Goal: Task Accomplishment & Management: Use online tool/utility

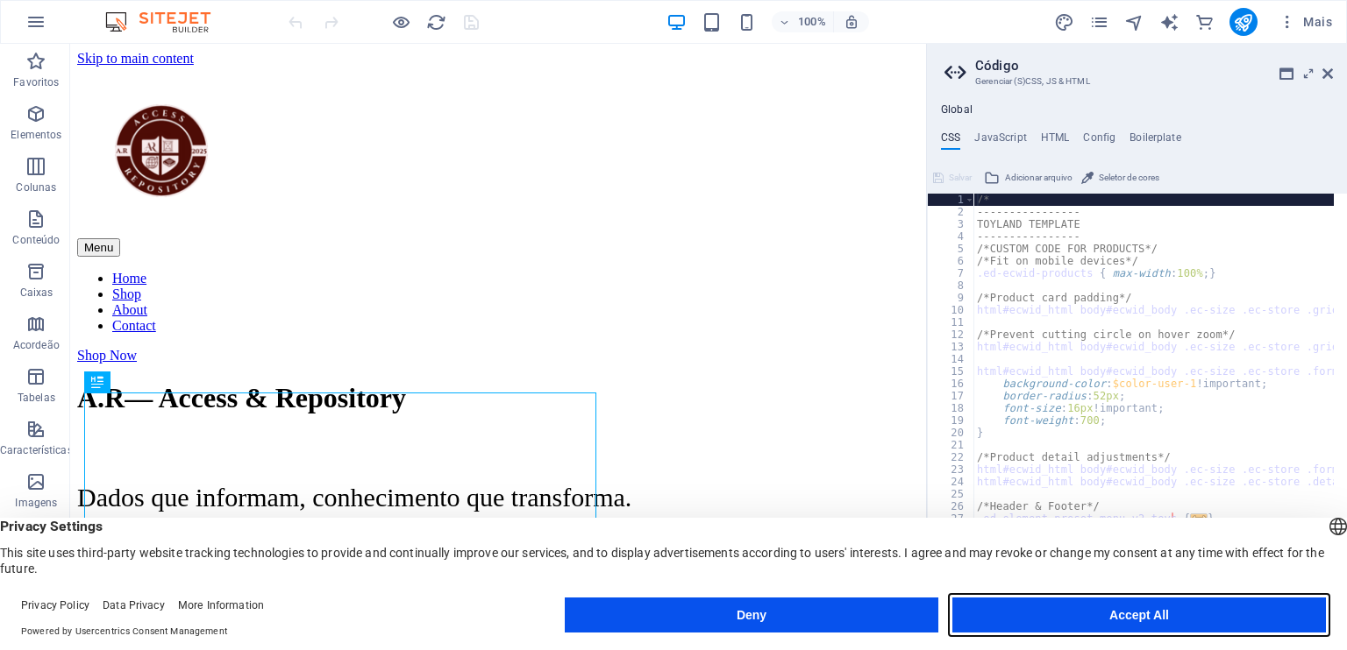
click at [1140, 612] on button "Accept All" at bounding box center [1138, 615] width 373 height 35
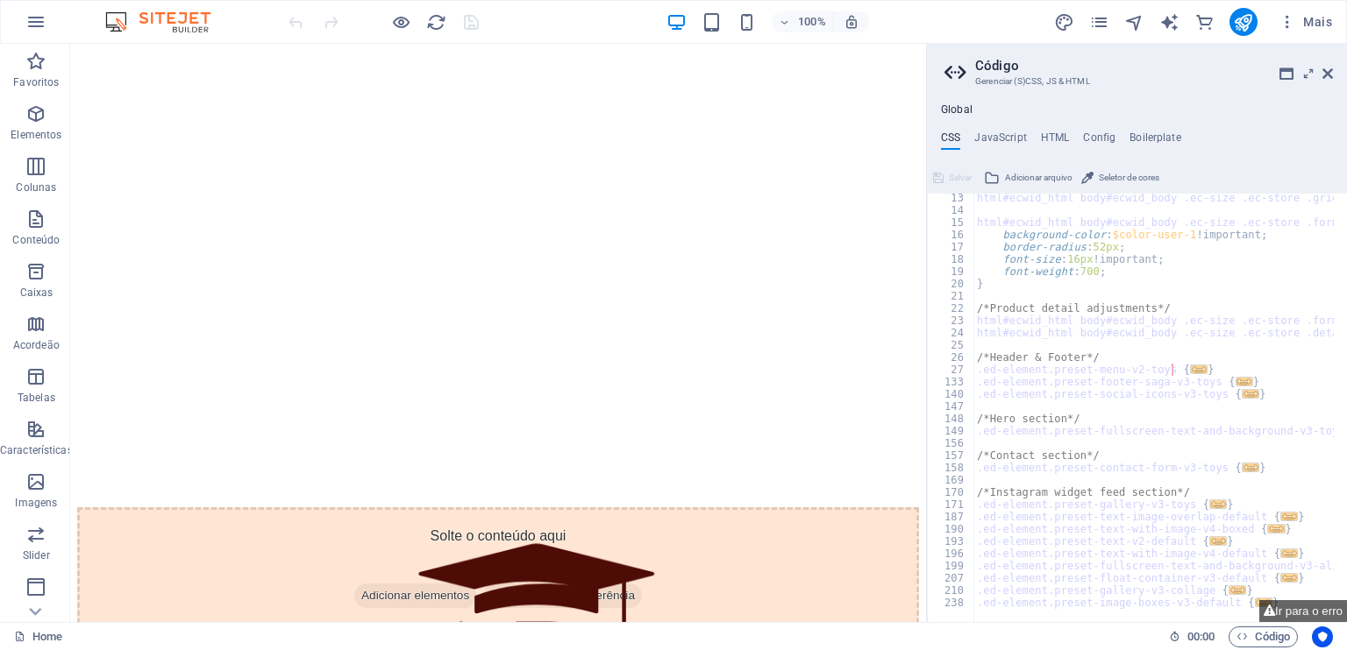
scroll to position [646, 0]
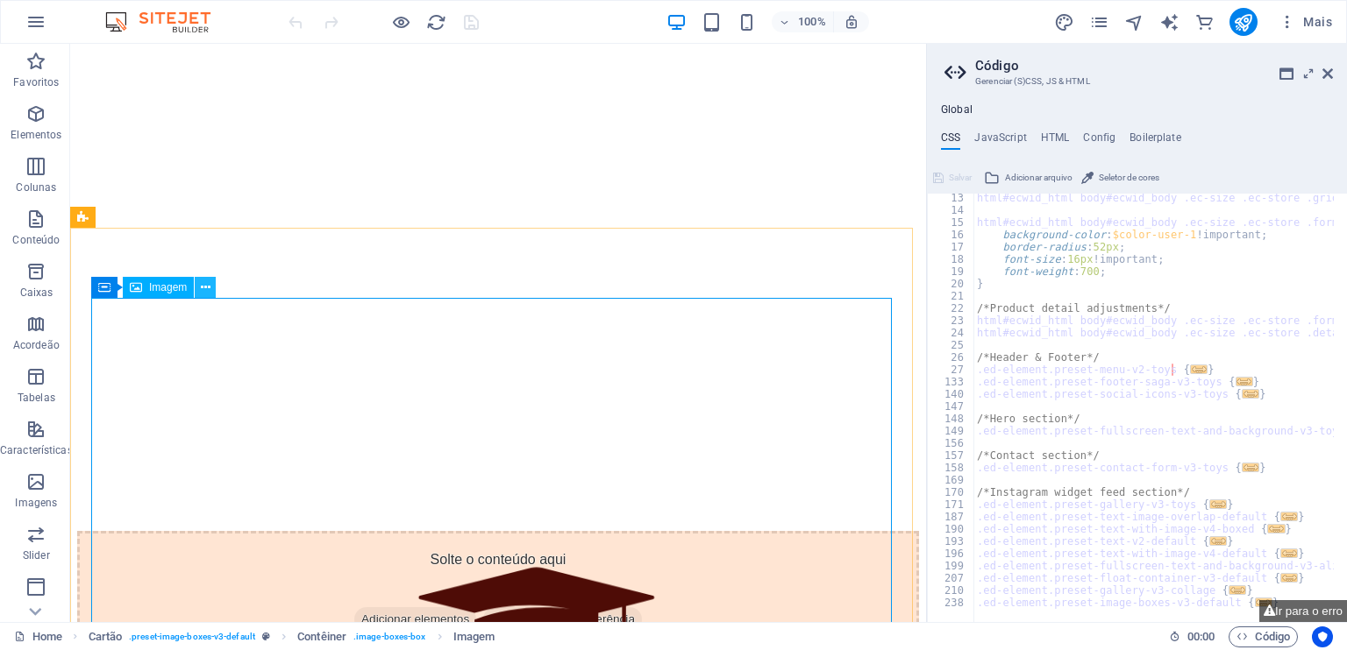
click at [203, 284] on icon at bounding box center [206, 288] width 10 height 18
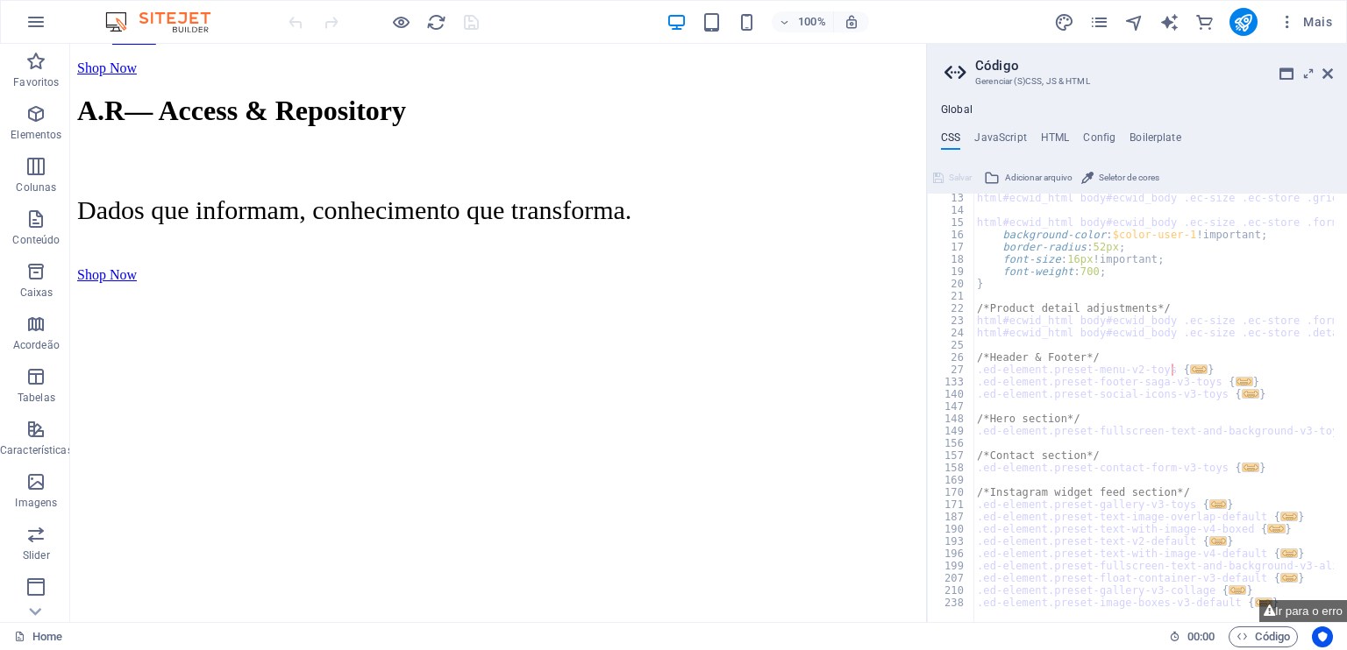
scroll to position [84, 0]
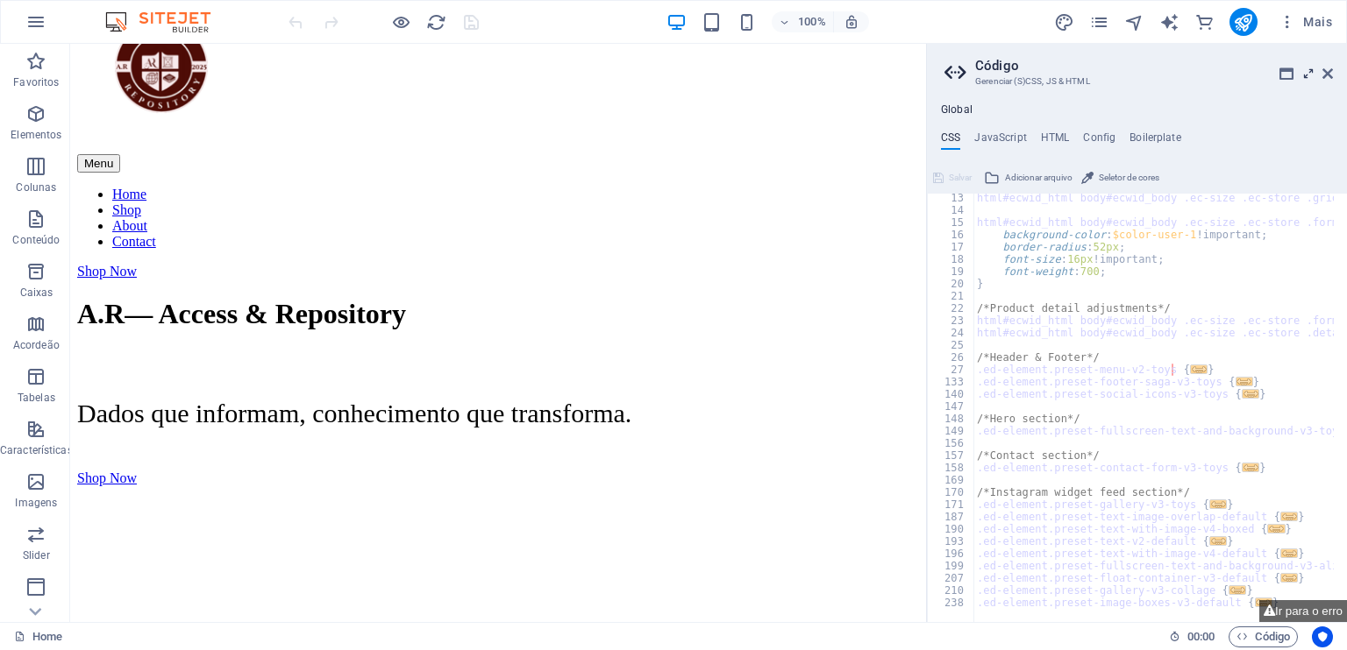
click at [1308, 75] on icon at bounding box center [1308, 74] width 0 height 14
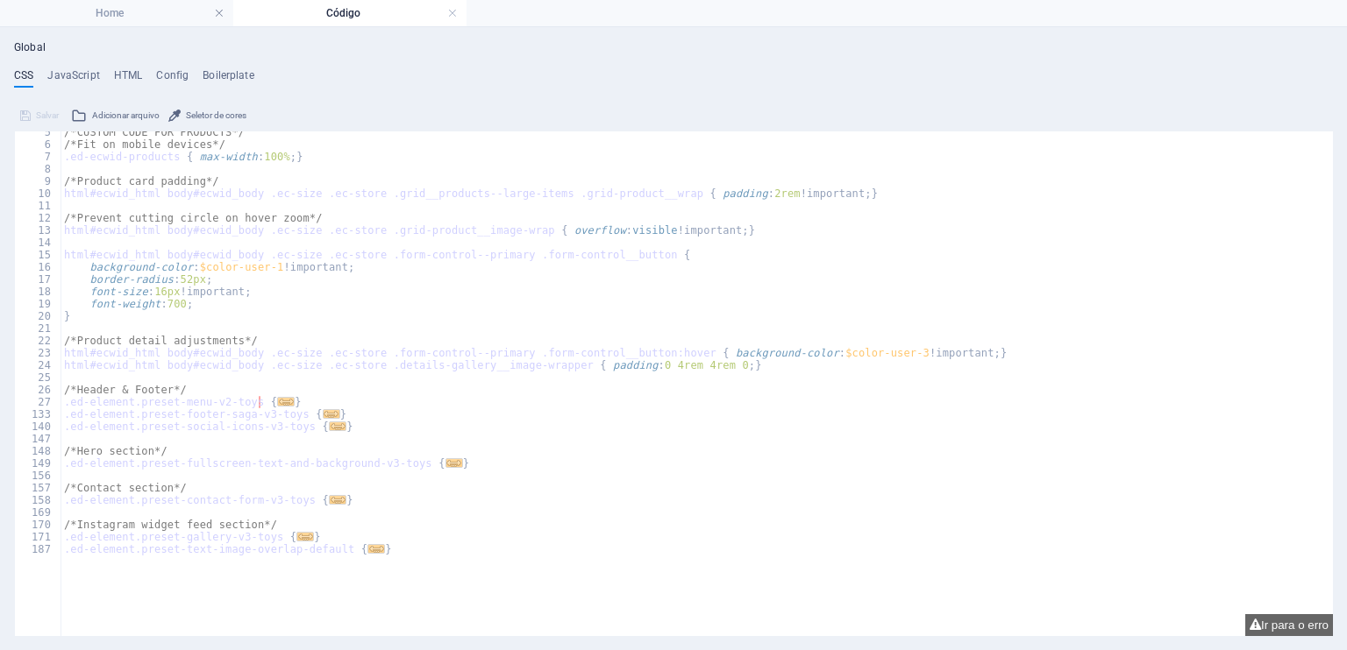
scroll to position [73, 0]
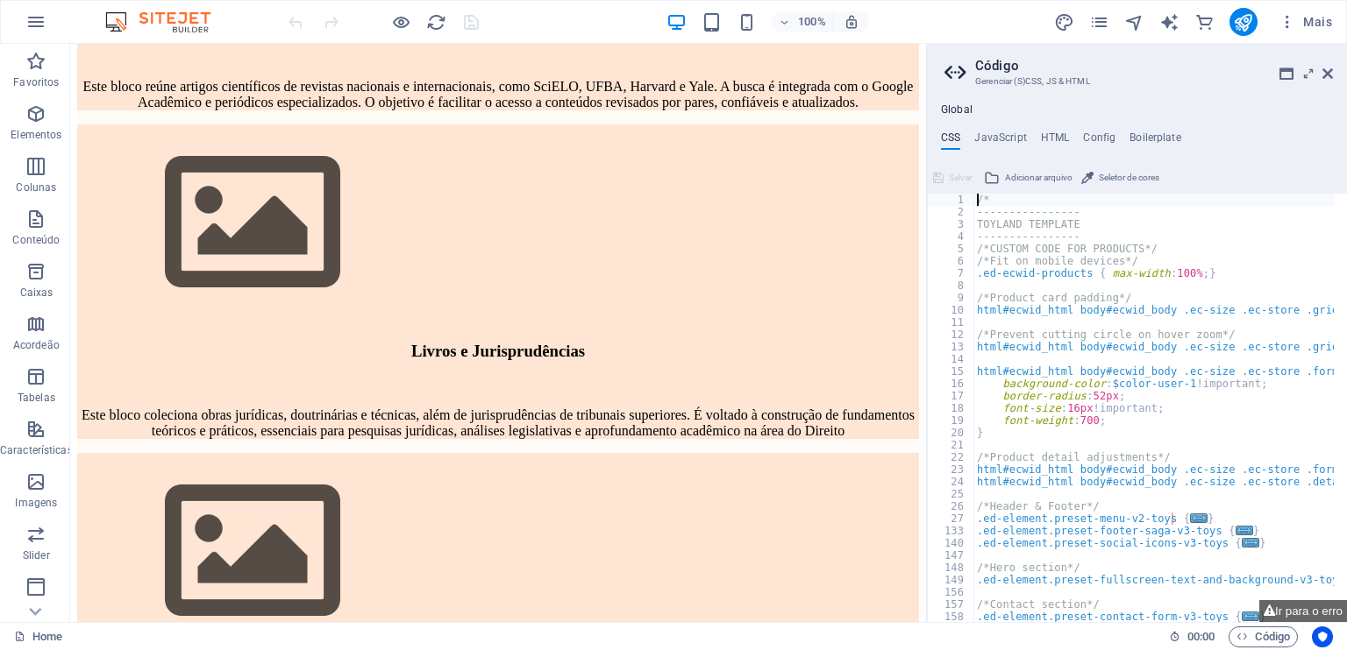
scroll to position [1617, 0]
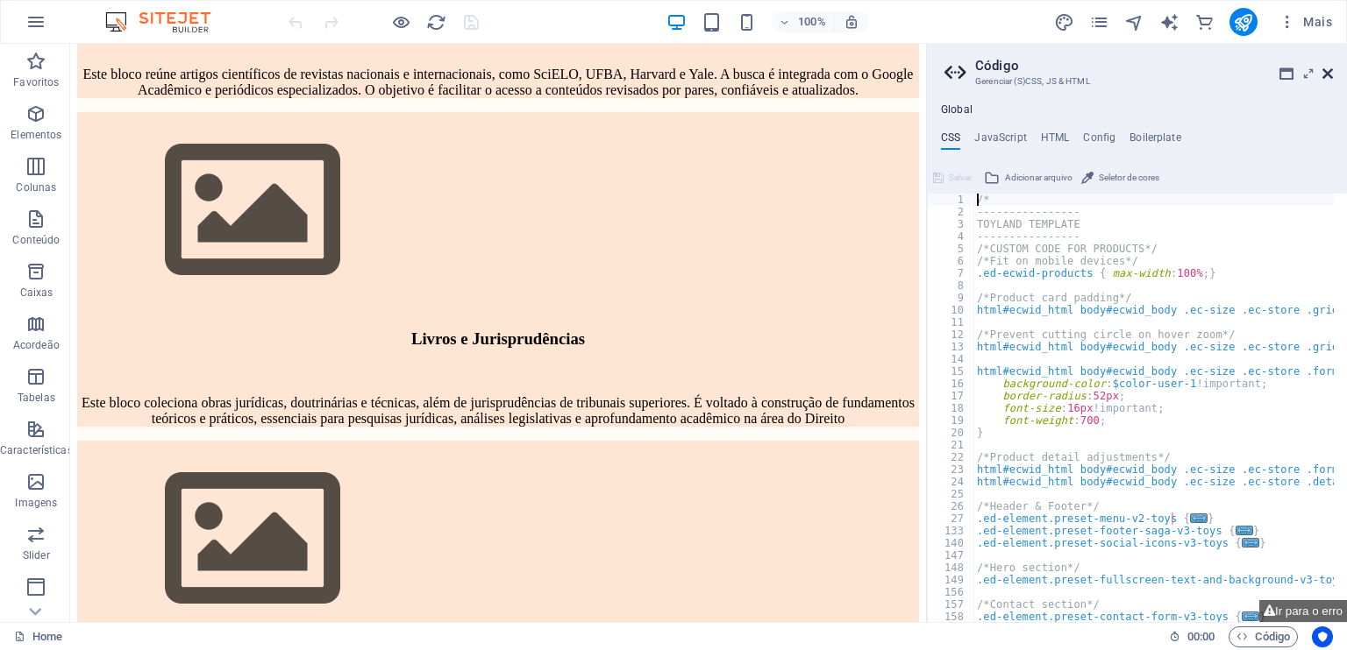
click at [1329, 74] on icon at bounding box center [1327, 74] width 11 height 14
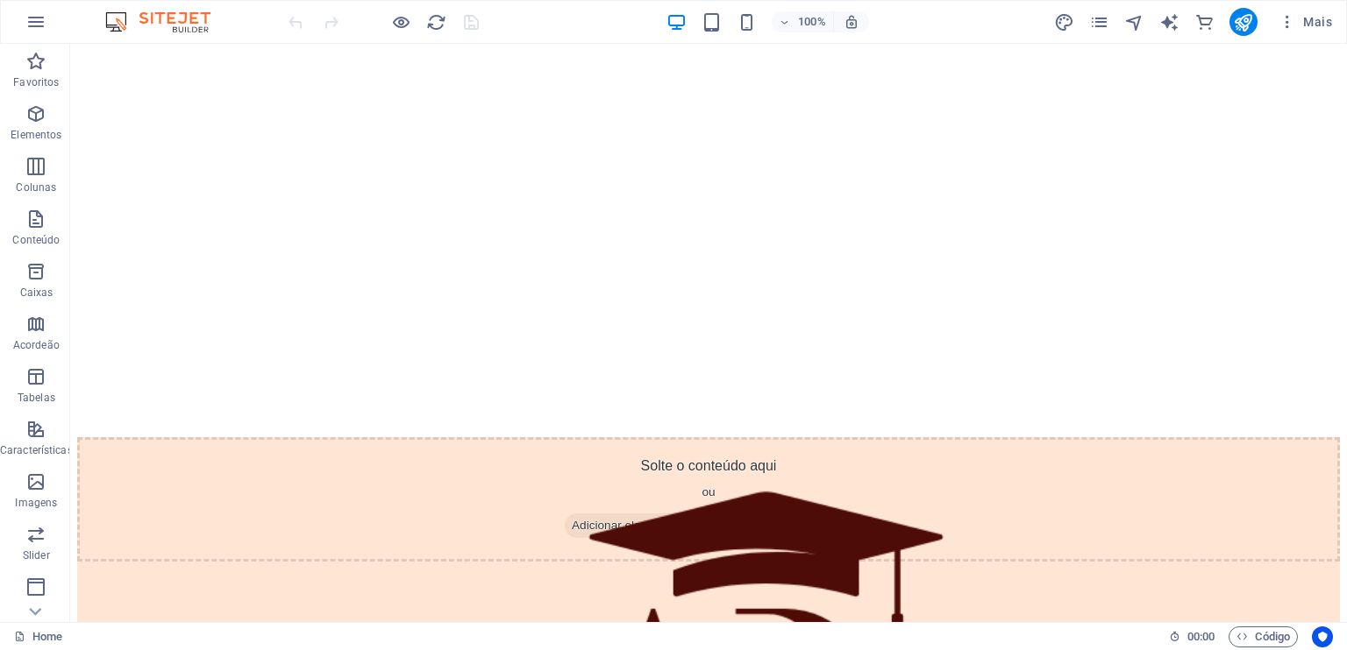
scroll to position [463, 0]
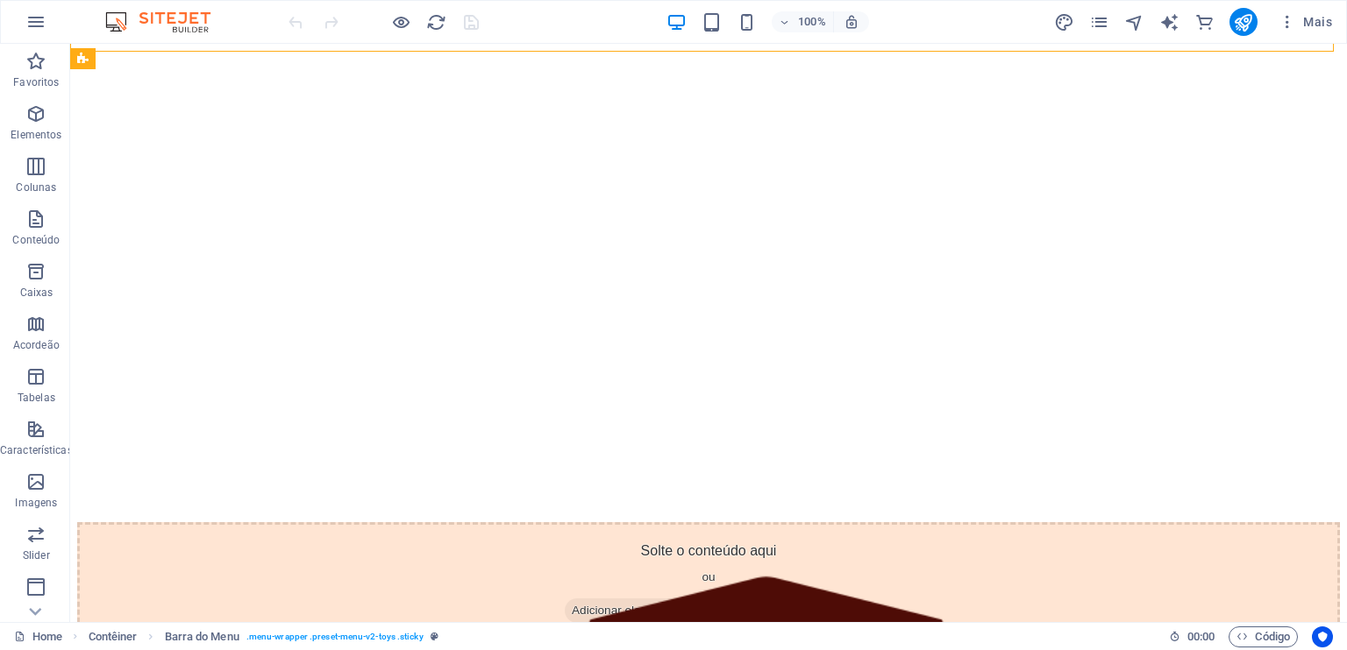
scroll to position [592, 0]
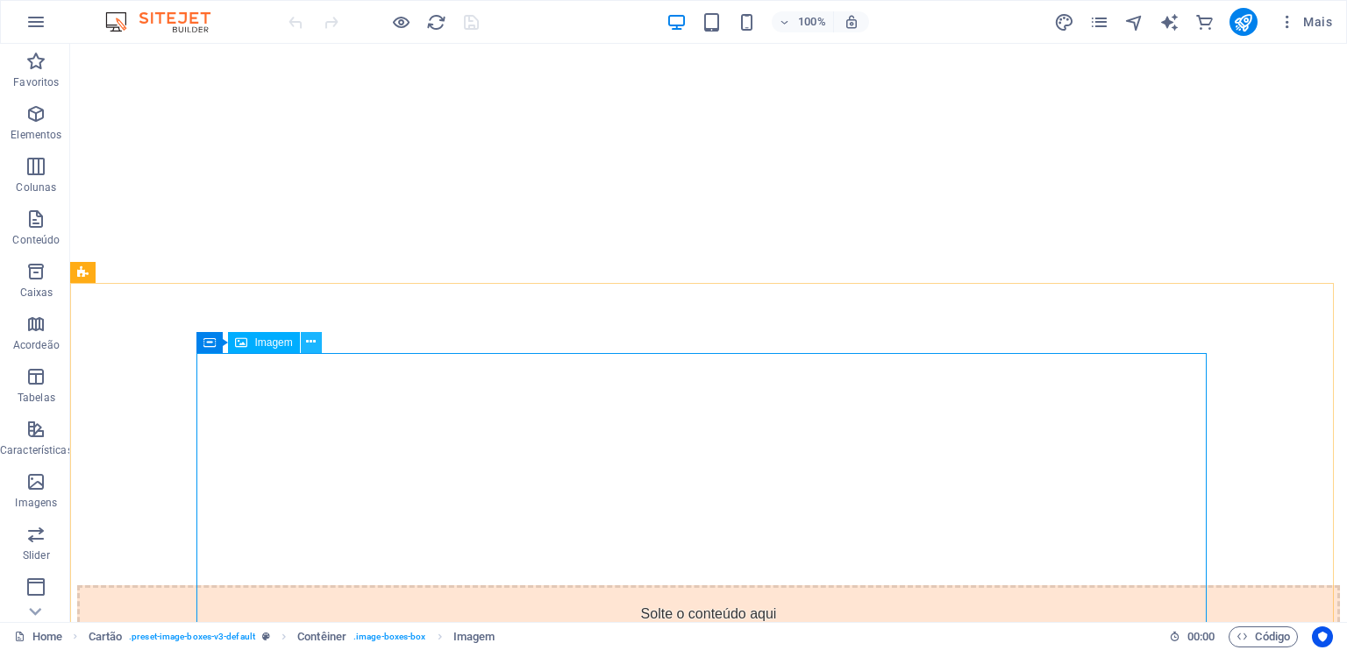
click at [312, 341] on icon at bounding box center [311, 342] width 10 height 18
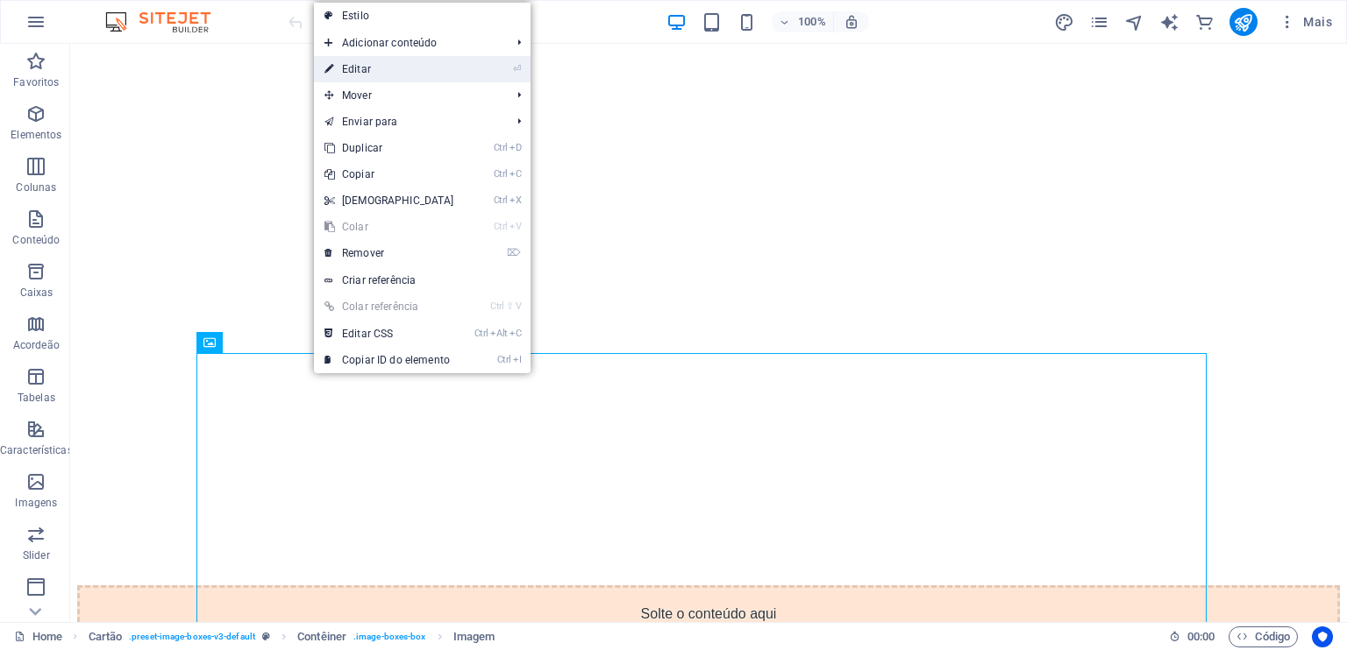
click at [473, 68] on li "⏎ Editar" at bounding box center [422, 69] width 217 height 26
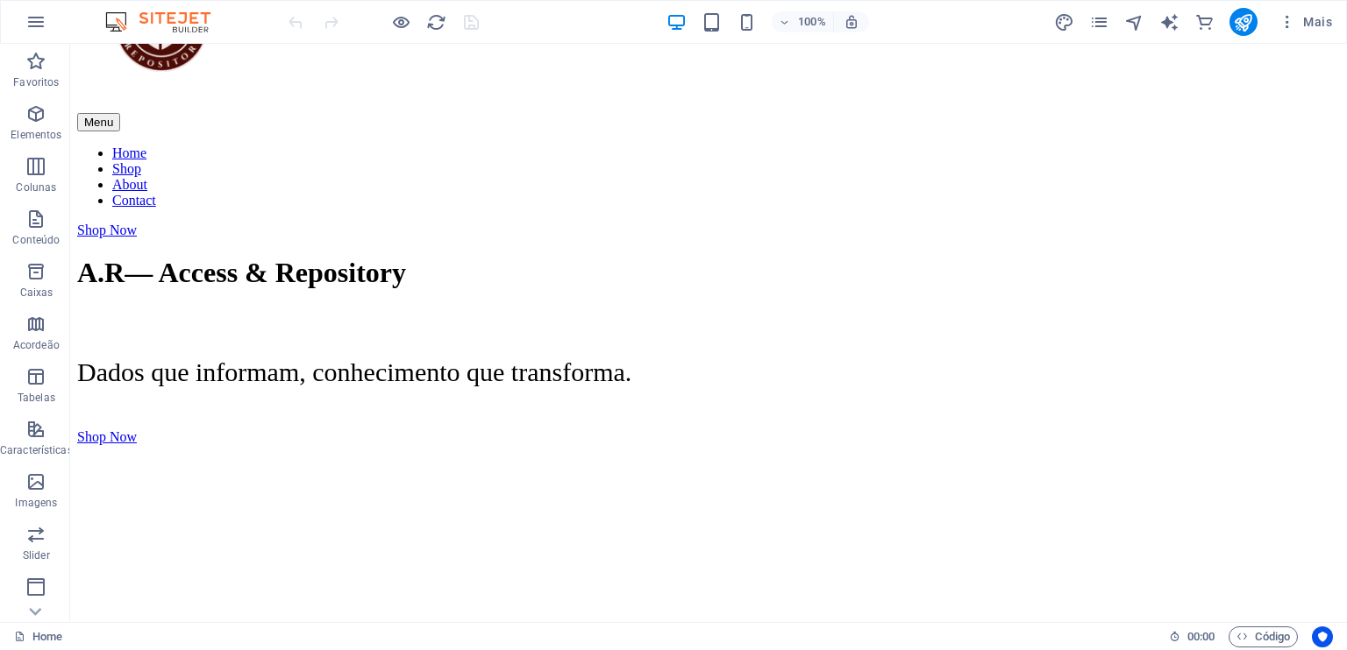
scroll to position [0, 0]
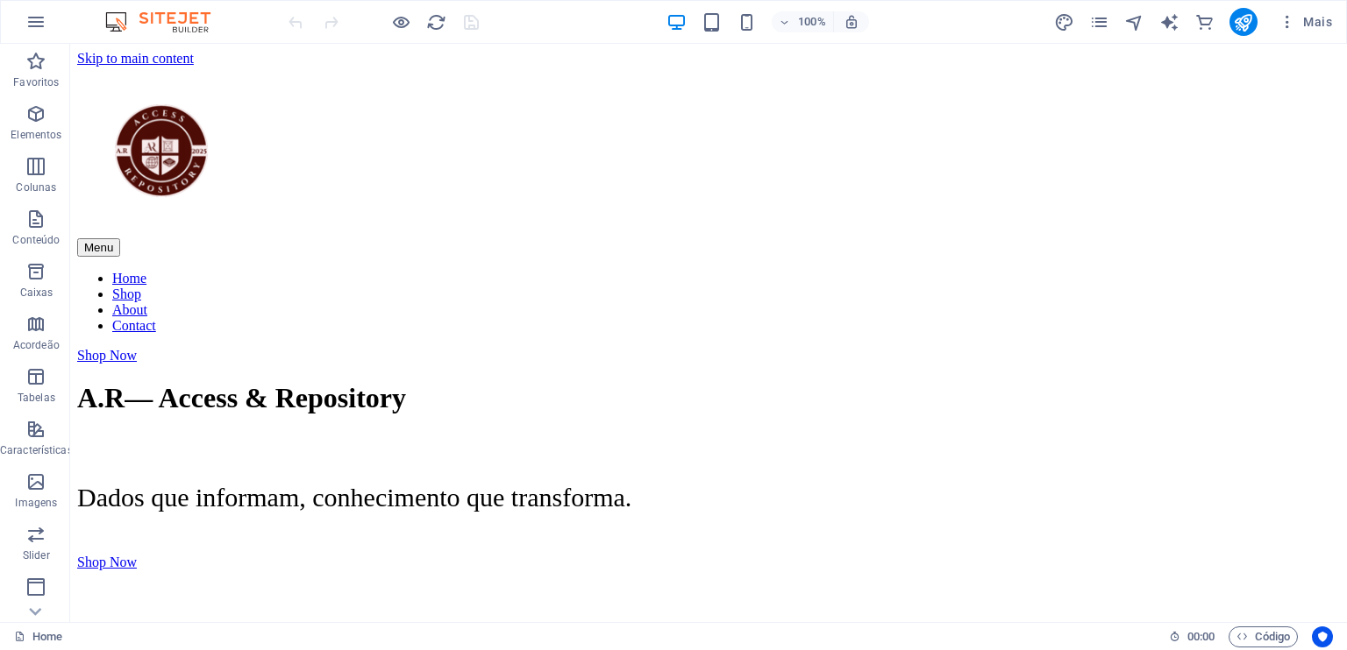
drag, startPoint x: 1343, startPoint y: 110, endPoint x: 1415, endPoint y: 82, distance: 76.9
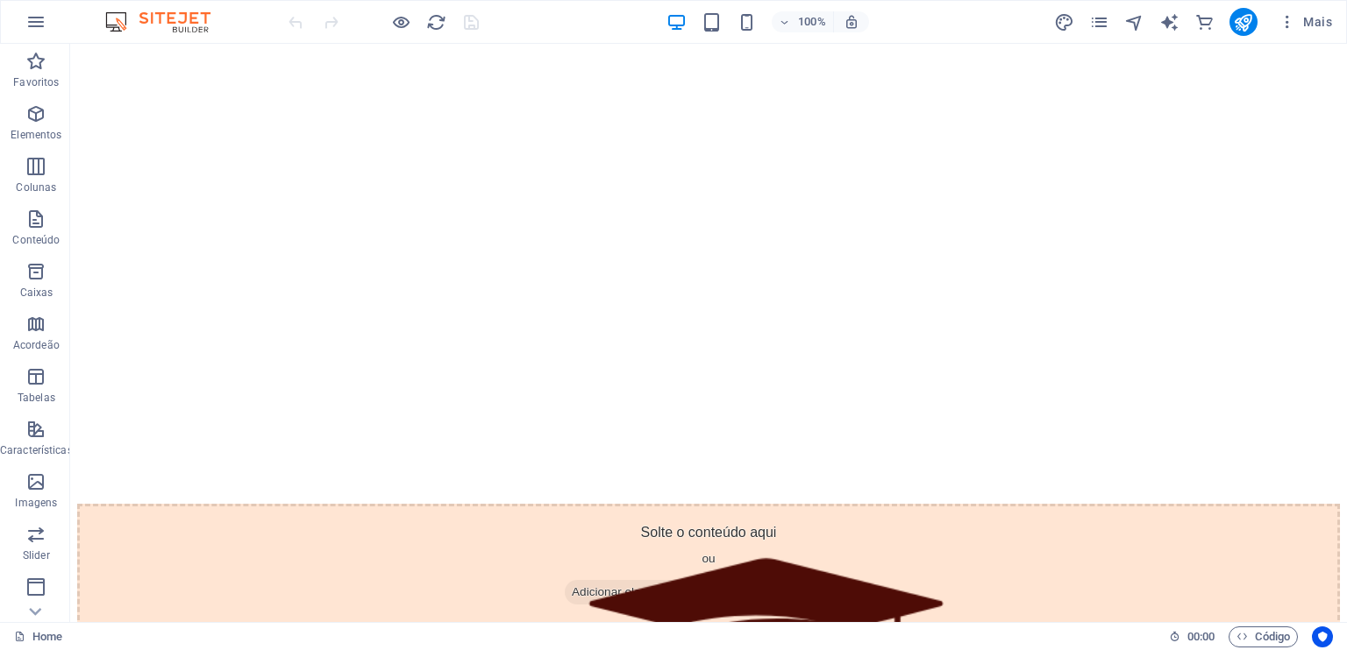
scroll to position [1011, 0]
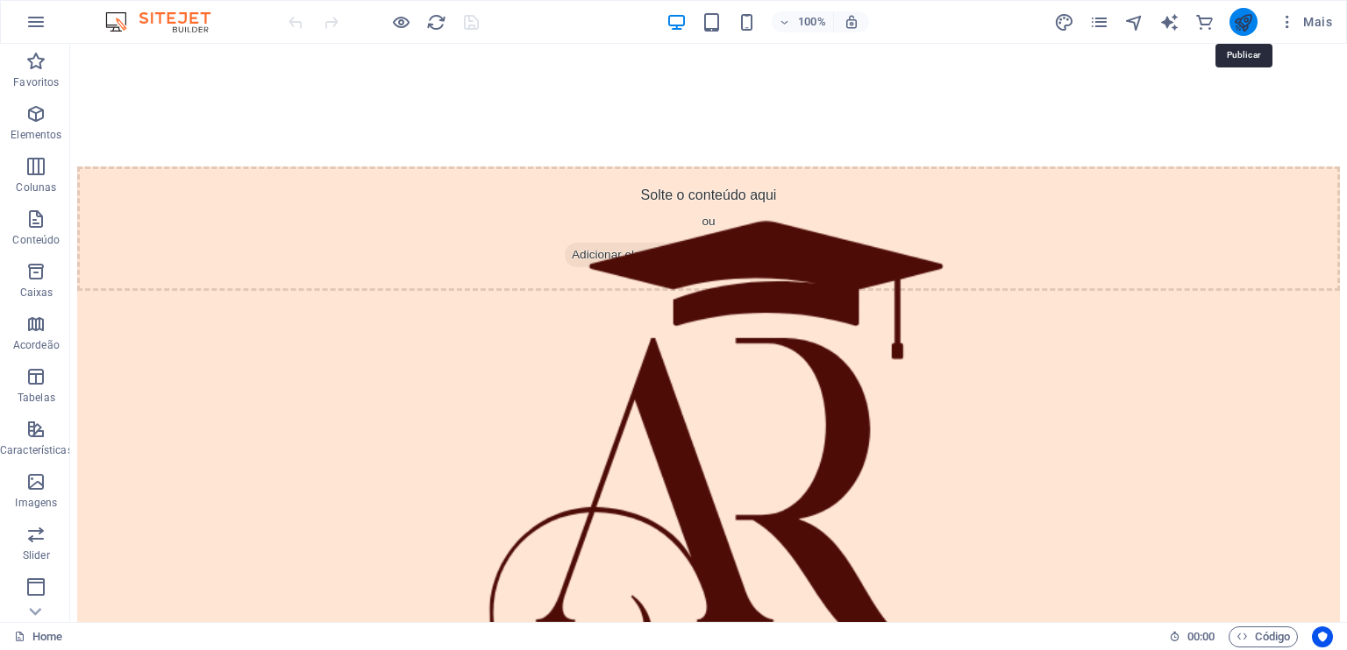
click at [1241, 25] on icon "publish" at bounding box center [1243, 22] width 20 height 20
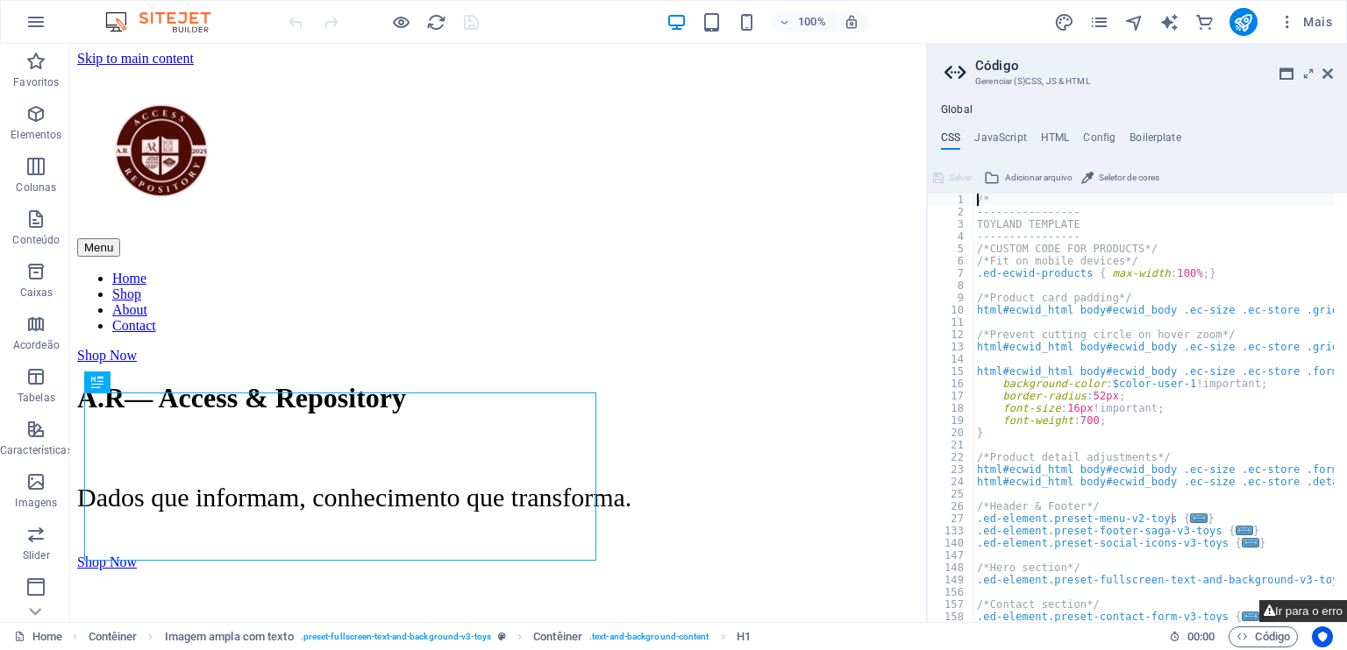
click at [1313, 608] on button "Ir para o erro" at bounding box center [1303, 612] width 88 height 22
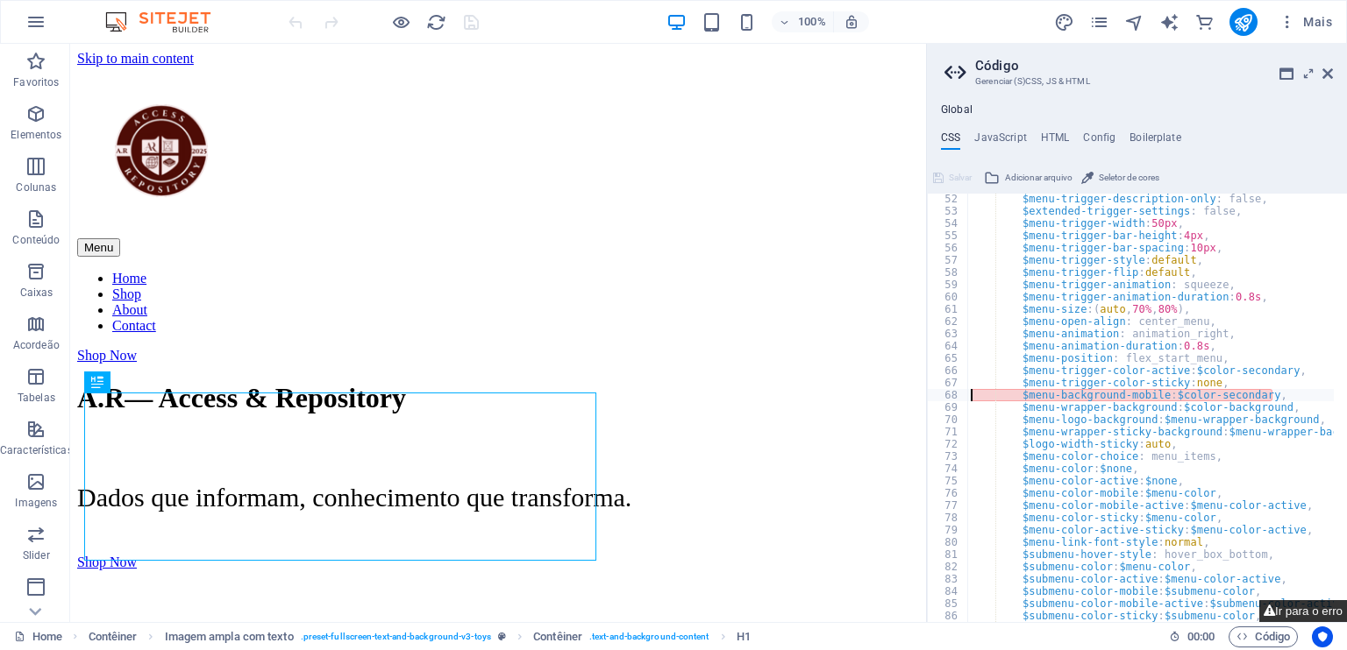
scroll to position [627, 0]
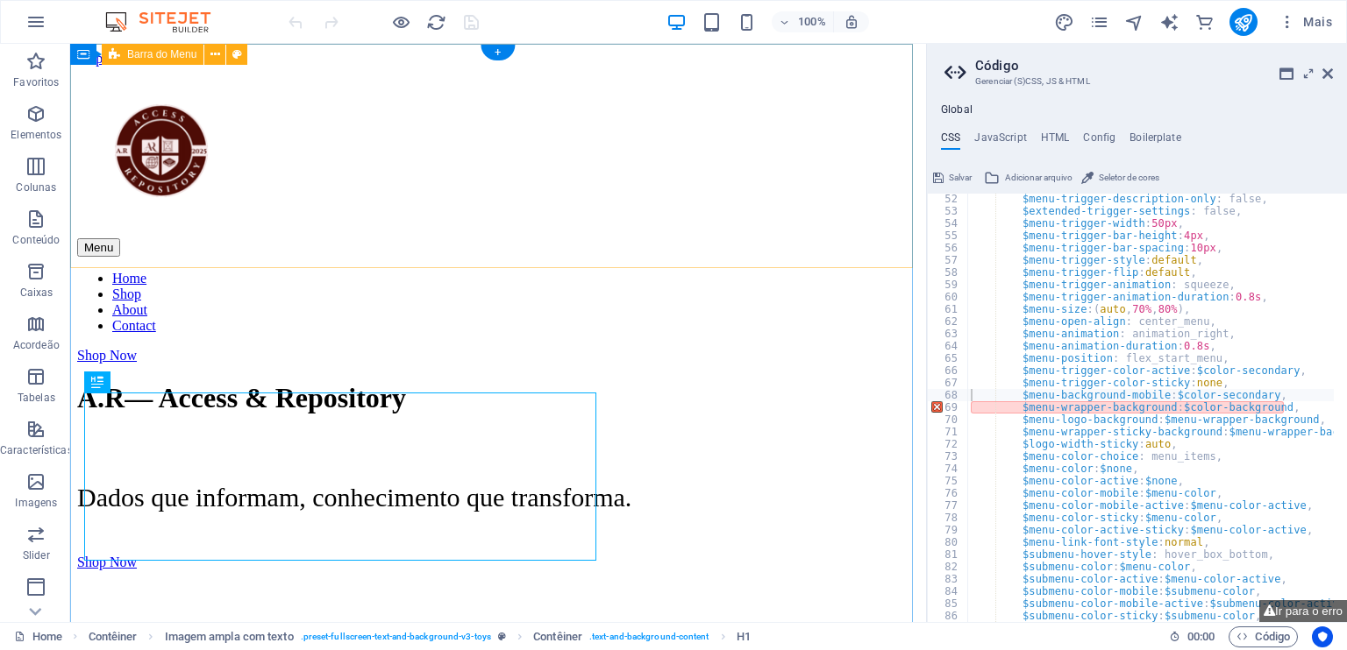
click at [608, 181] on div "Menu Home Shop About Contact Shop Now" at bounding box center [498, 215] width 842 height 297
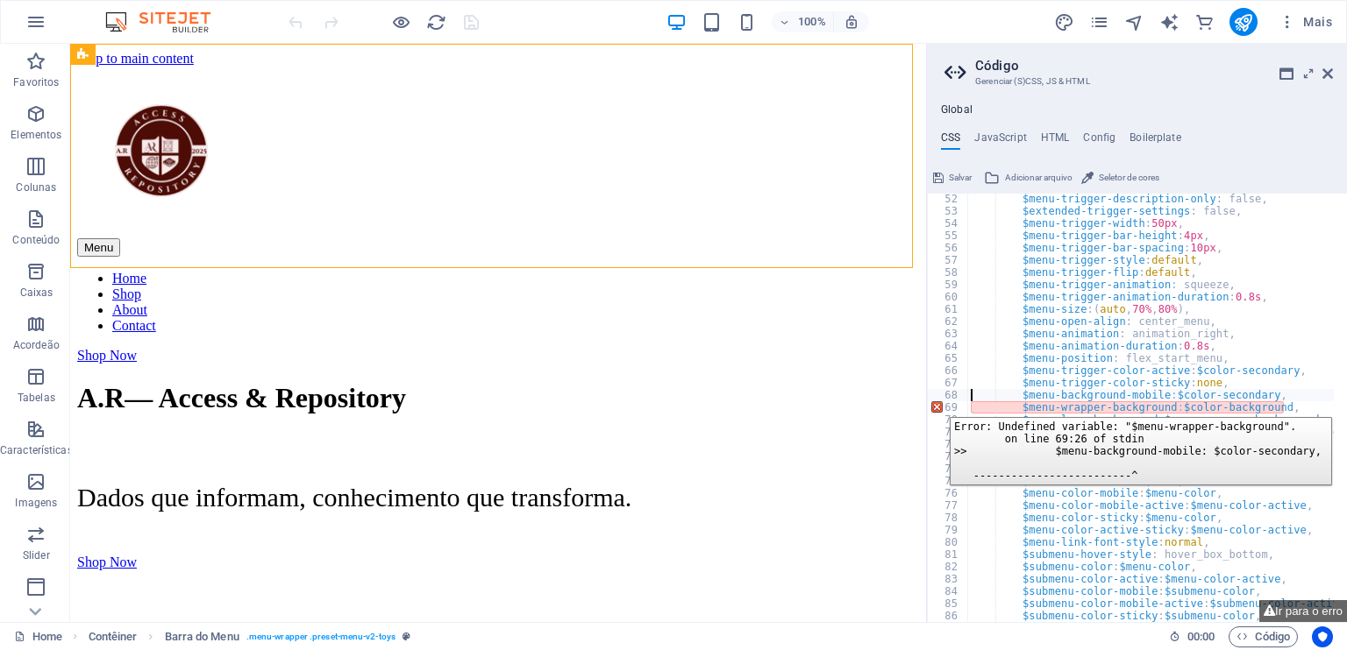
click at [936, 404] on div "69" at bounding box center [948, 408] width 41 height 12
click at [936, 408] on div "69" at bounding box center [948, 408] width 41 height 12
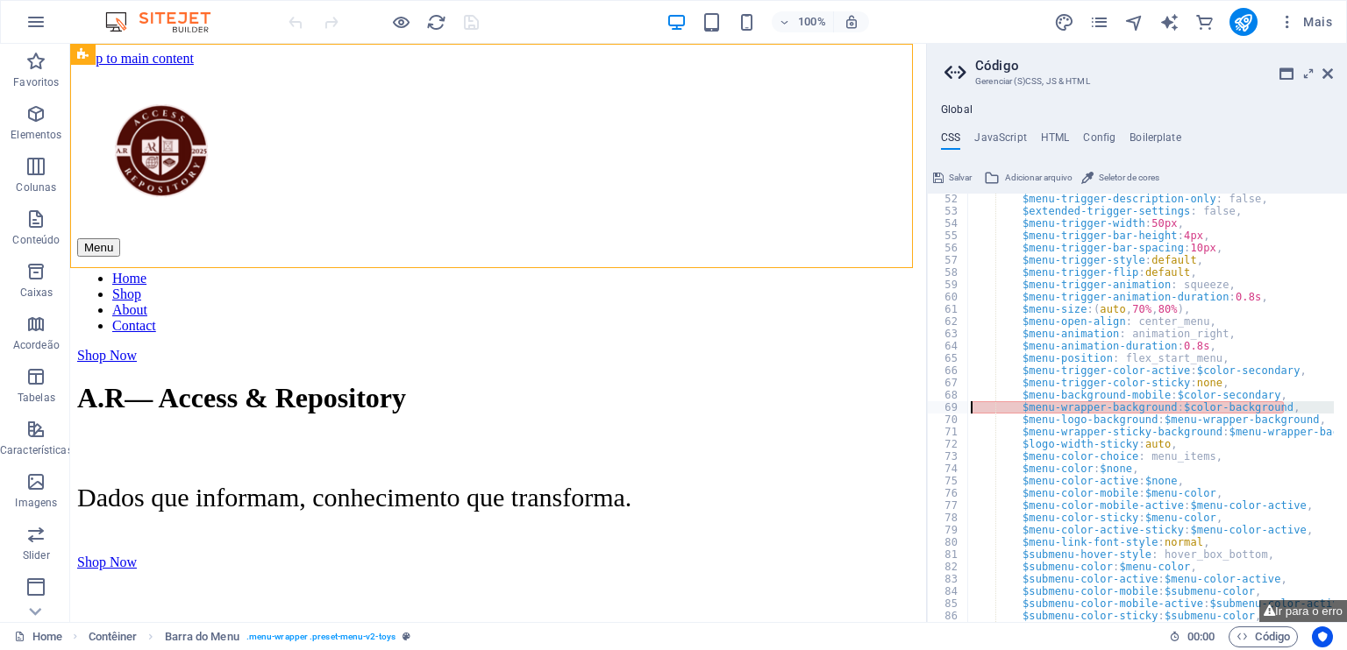
type textarea "$menu-color-choice: menu_items,"
click at [1173, 25] on icon "text_generator" at bounding box center [1169, 22] width 20 height 20
select select "English"
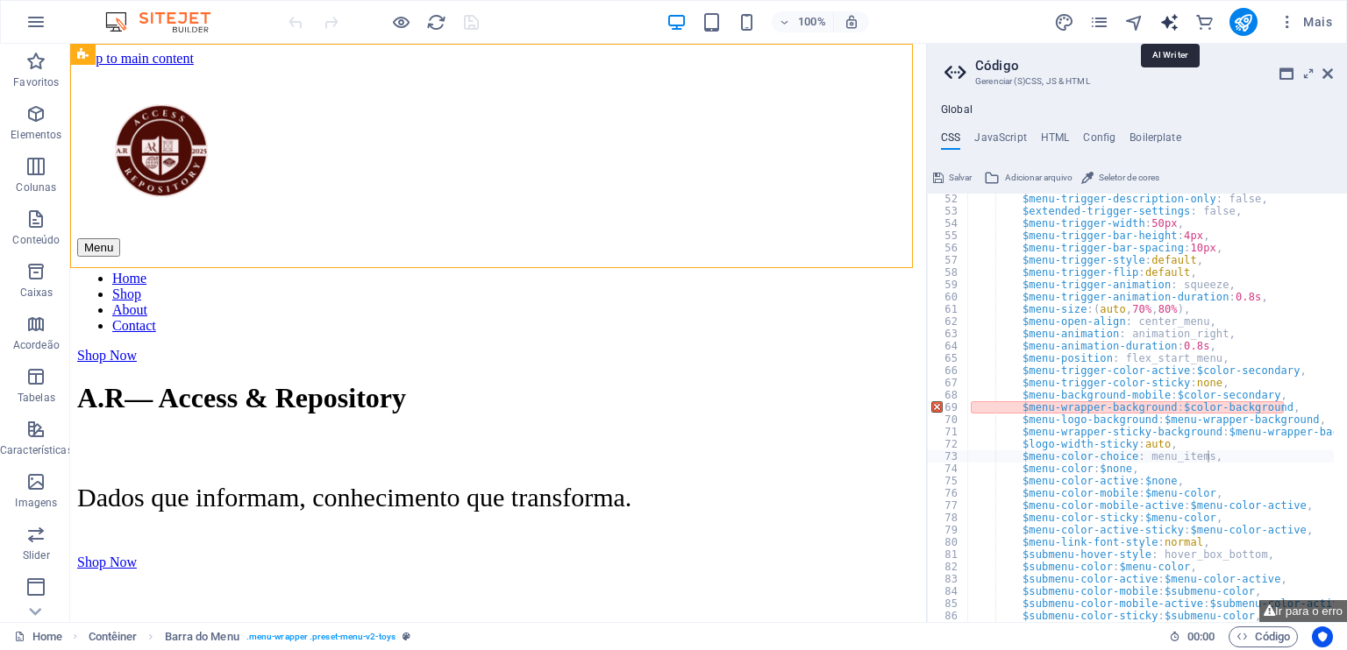
select select "English"
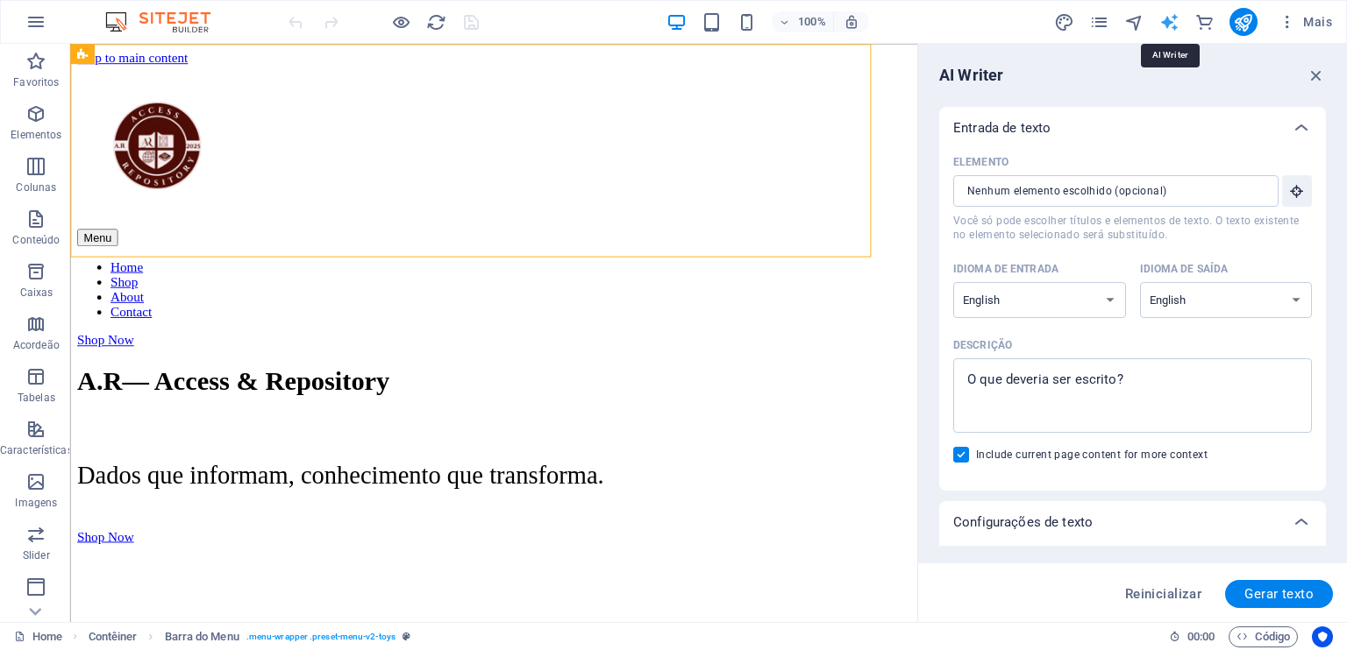
scroll to position [0, 0]
click at [1094, 296] on select "Albanian Arabic Armenian Awadhi Azerbaijani Bashkir Basque Belarusian Bengali B…" at bounding box center [1039, 300] width 173 height 36
select select "Portuguese"
click at [953, 282] on select "Albanian Arabic Armenian Awadhi Azerbaijani Bashkir Basque Belarusian Bengali B…" at bounding box center [1039, 300] width 173 height 36
click at [1231, 302] on select "Albanian Arabic Armenian Awadhi Azerbaijani Bashkir Basque Belarusian Bengali B…" at bounding box center [1226, 300] width 173 height 36
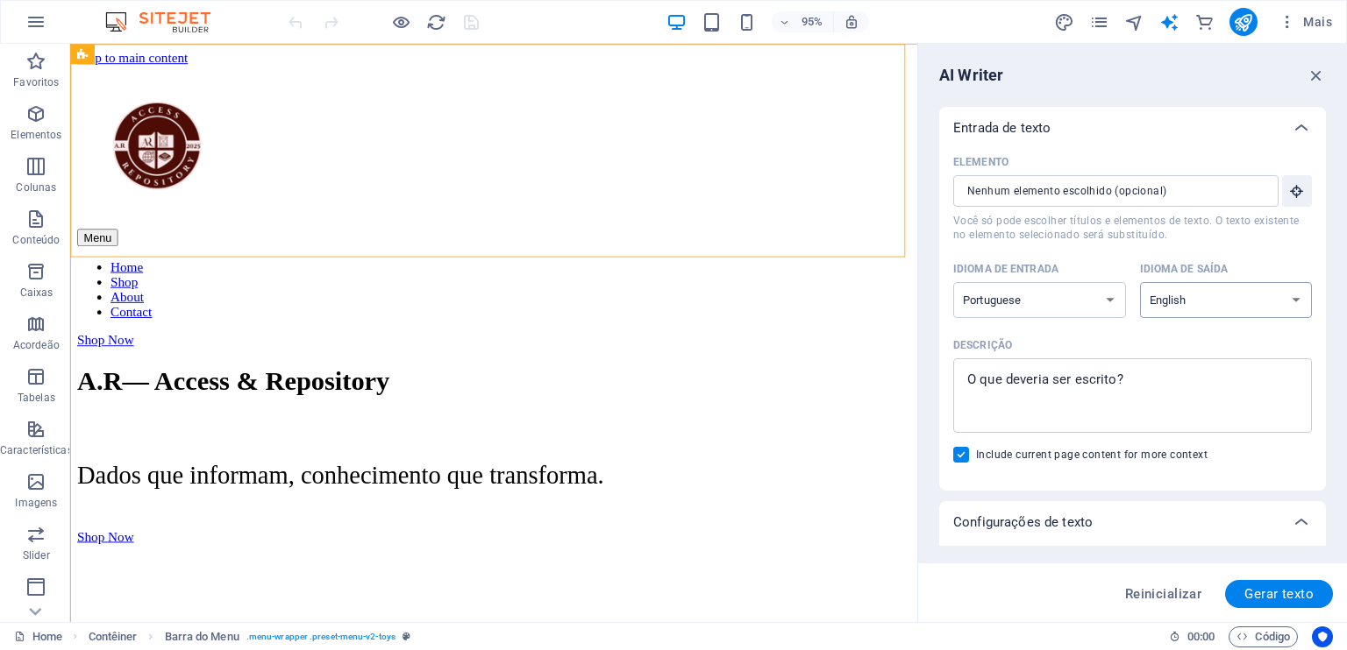
select select "Portuguese"
click at [1140, 282] on select "Albanian Arabic Armenian Awadhi Azerbaijani Bashkir Basque Belarusian Bengali B…" at bounding box center [1226, 300] width 173 height 36
click at [1259, 587] on span "Gerar texto" at bounding box center [1278, 594] width 69 height 14
type textarea "x"
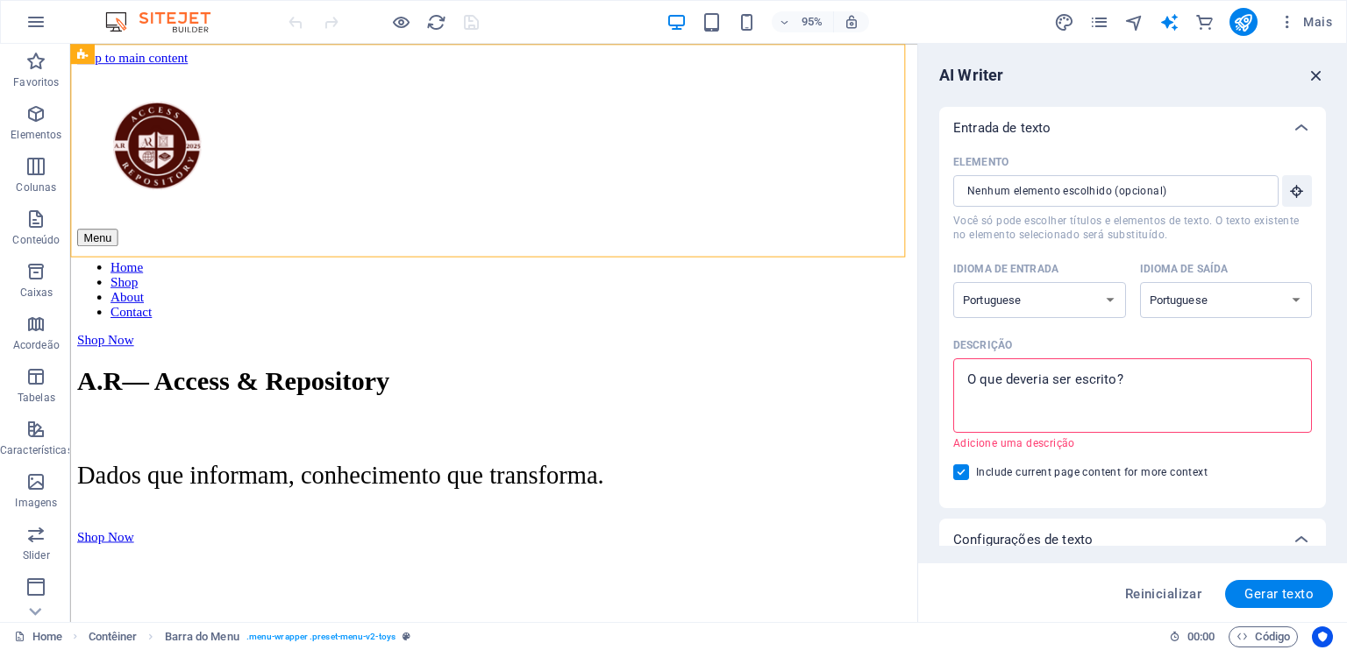
click at [1322, 82] on icon "button" at bounding box center [1315, 75] width 19 height 19
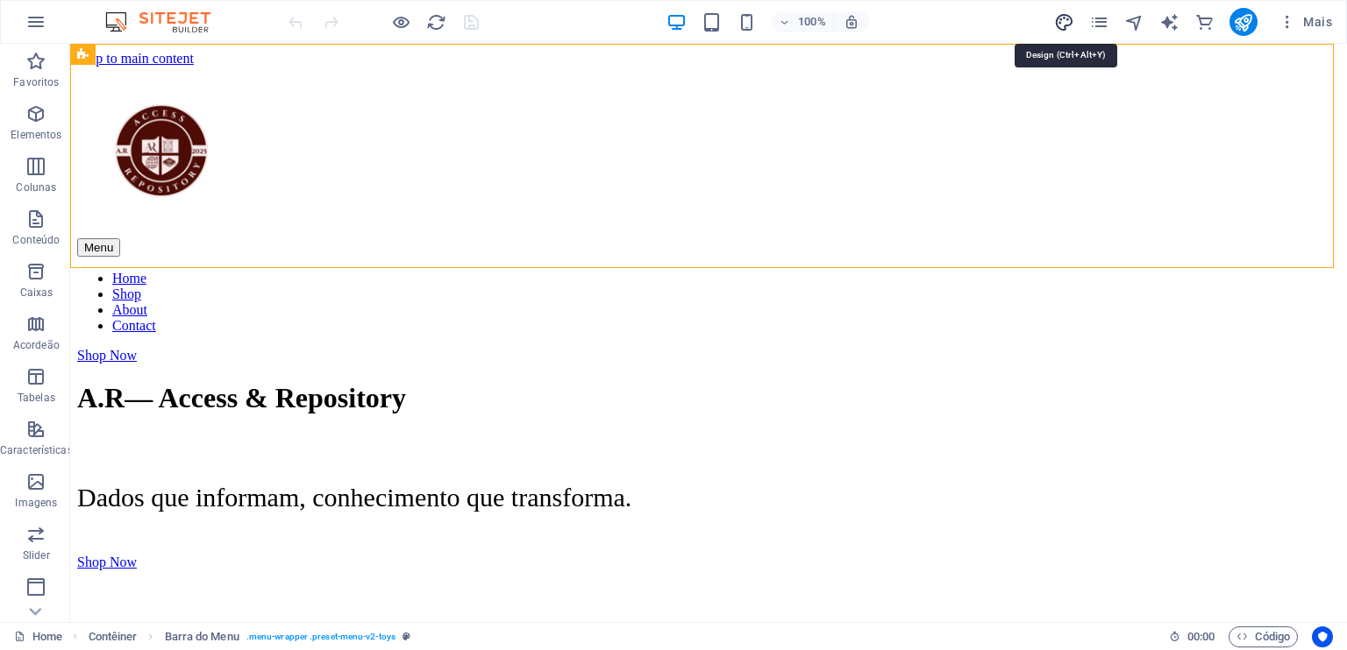
click at [1055, 20] on icon "design" at bounding box center [1064, 22] width 20 height 20
select select "px"
select select "300"
select select "px"
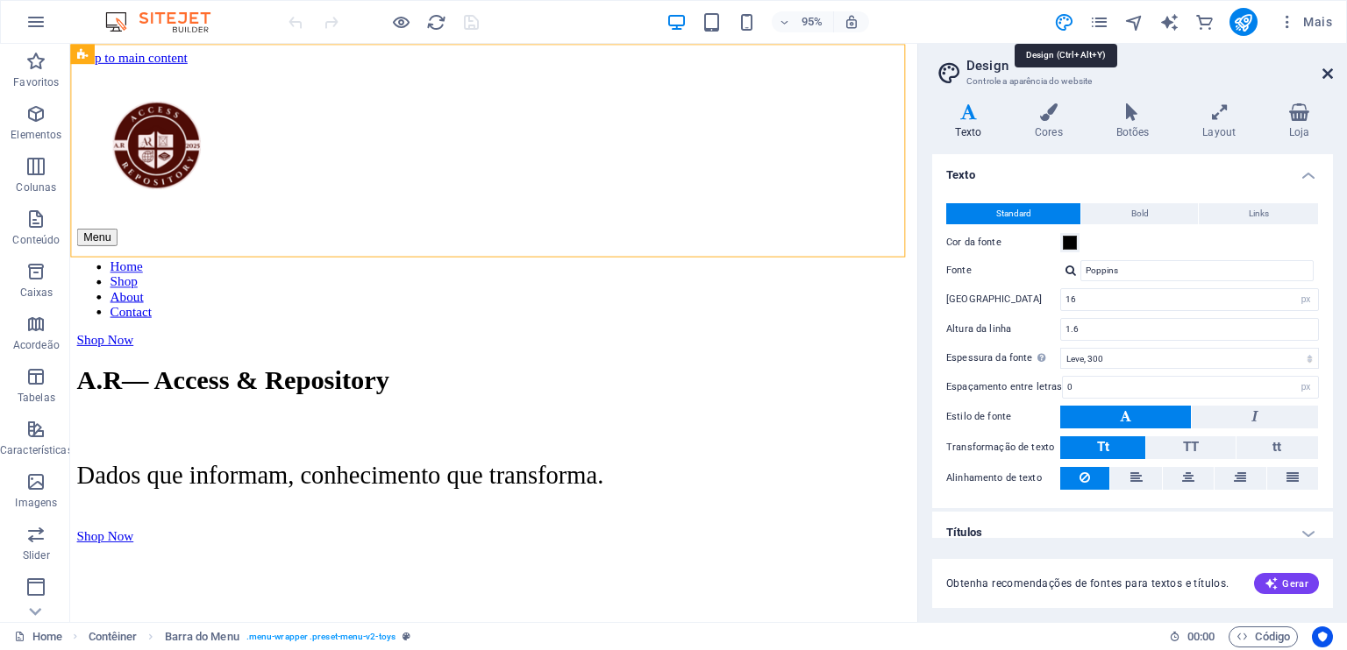
click at [1329, 79] on icon at bounding box center [1327, 74] width 11 height 14
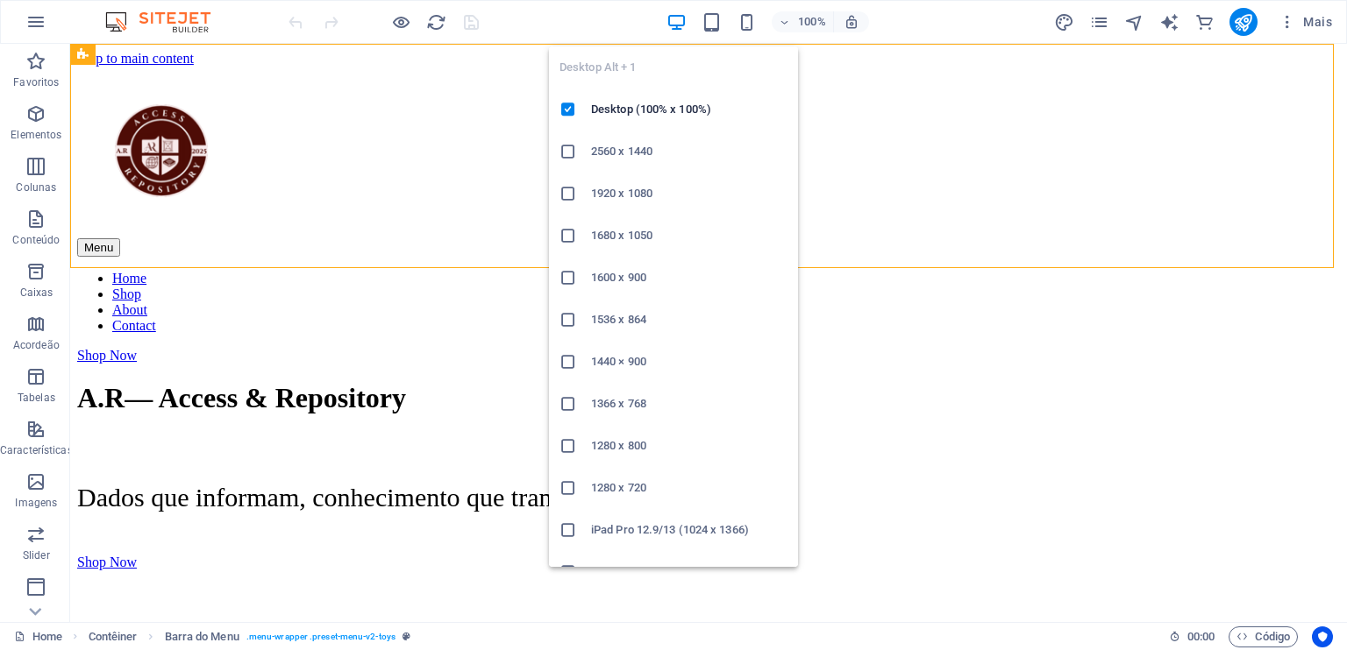
click at [680, 25] on icon "button" at bounding box center [676, 22] width 20 height 20
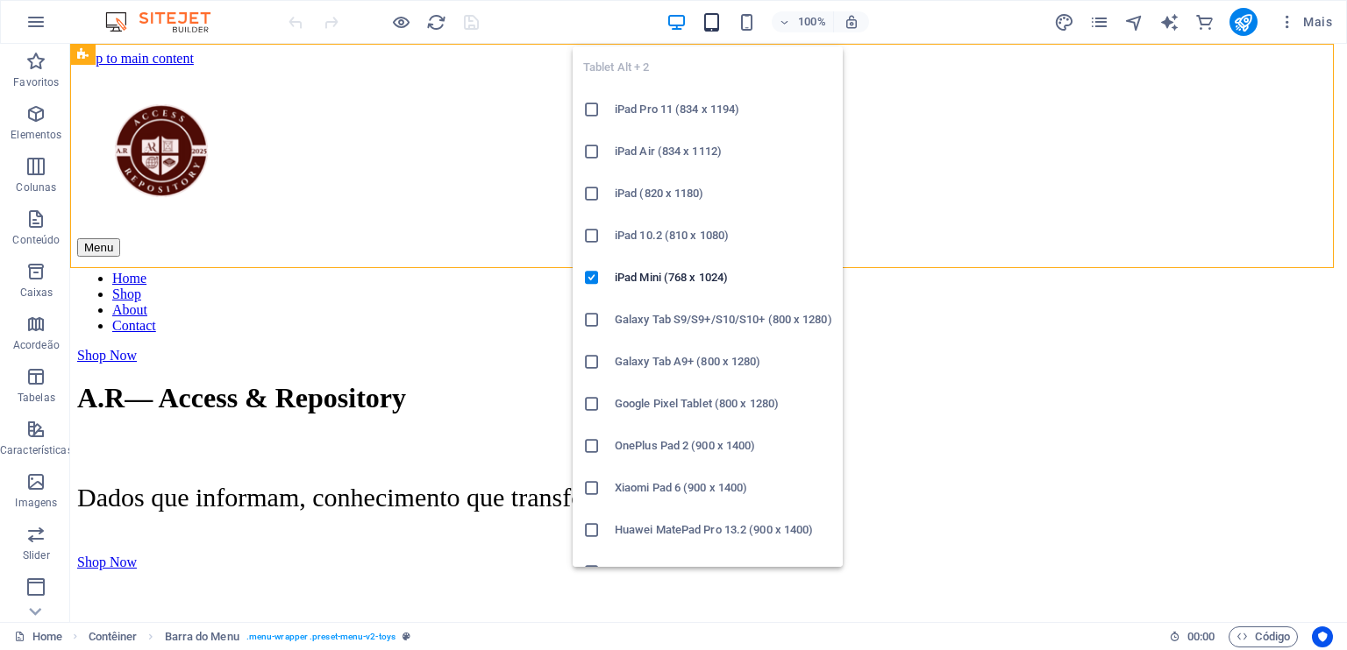
click at [714, 27] on icon "button" at bounding box center [711, 22] width 20 height 20
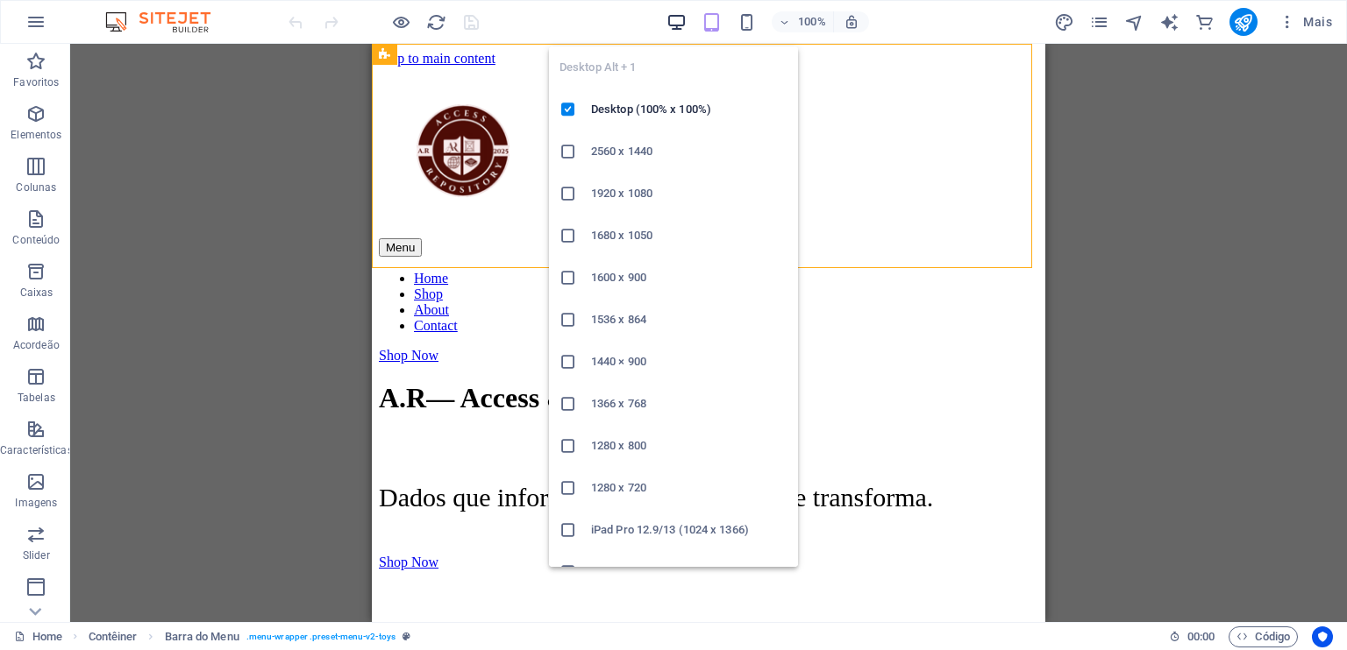
click at [683, 18] on icon "button" at bounding box center [676, 22] width 20 height 20
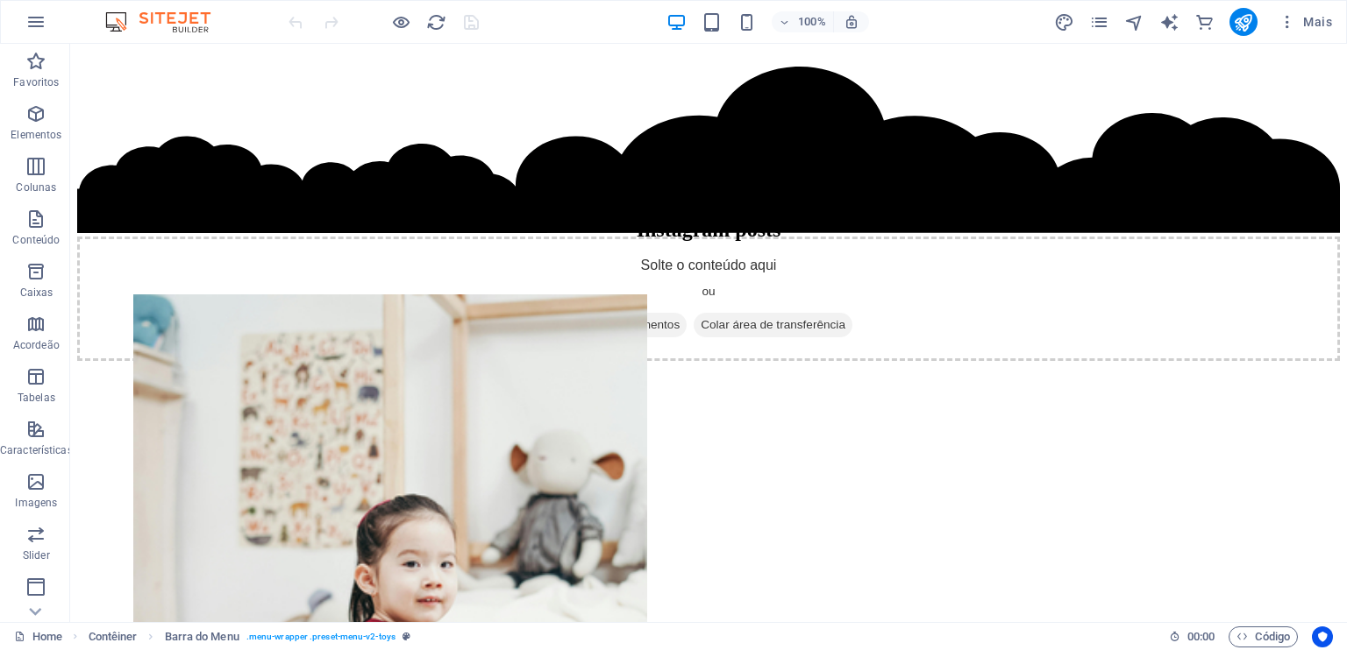
scroll to position [9226, 0]
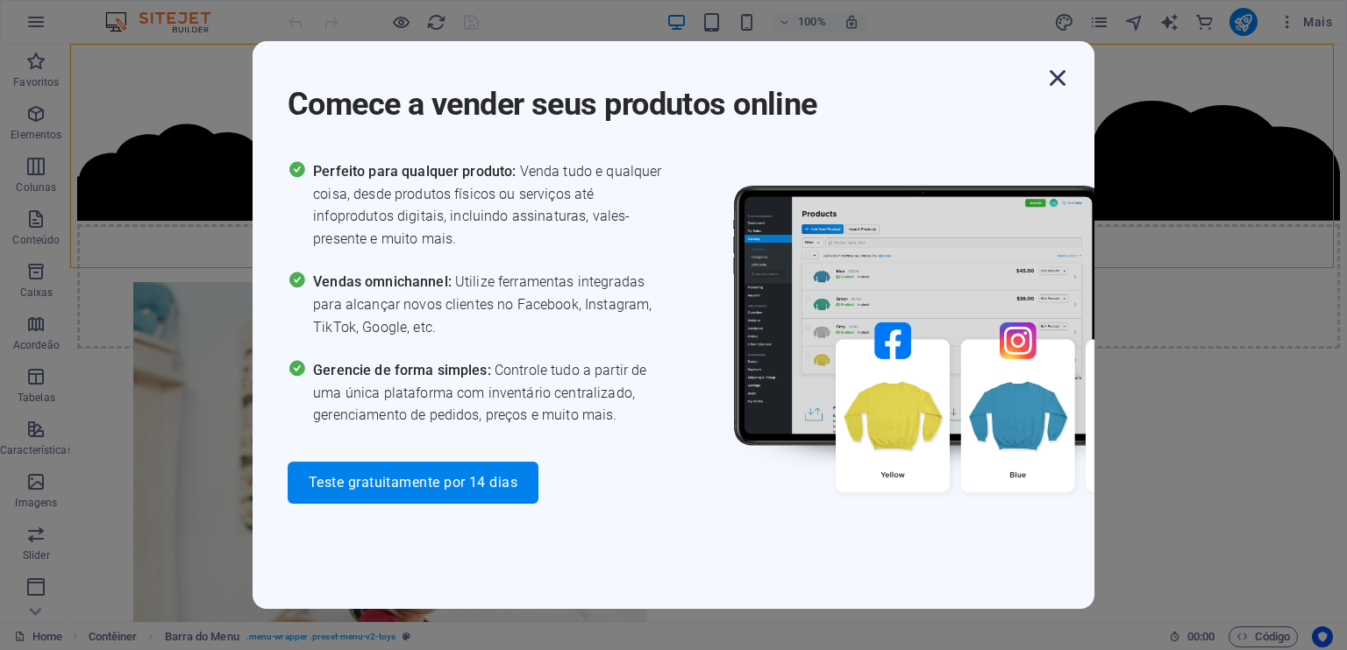
click at [1045, 75] on icon "button" at bounding box center [1057, 78] width 32 height 32
